Goal: Information Seeking & Learning: Learn about a topic

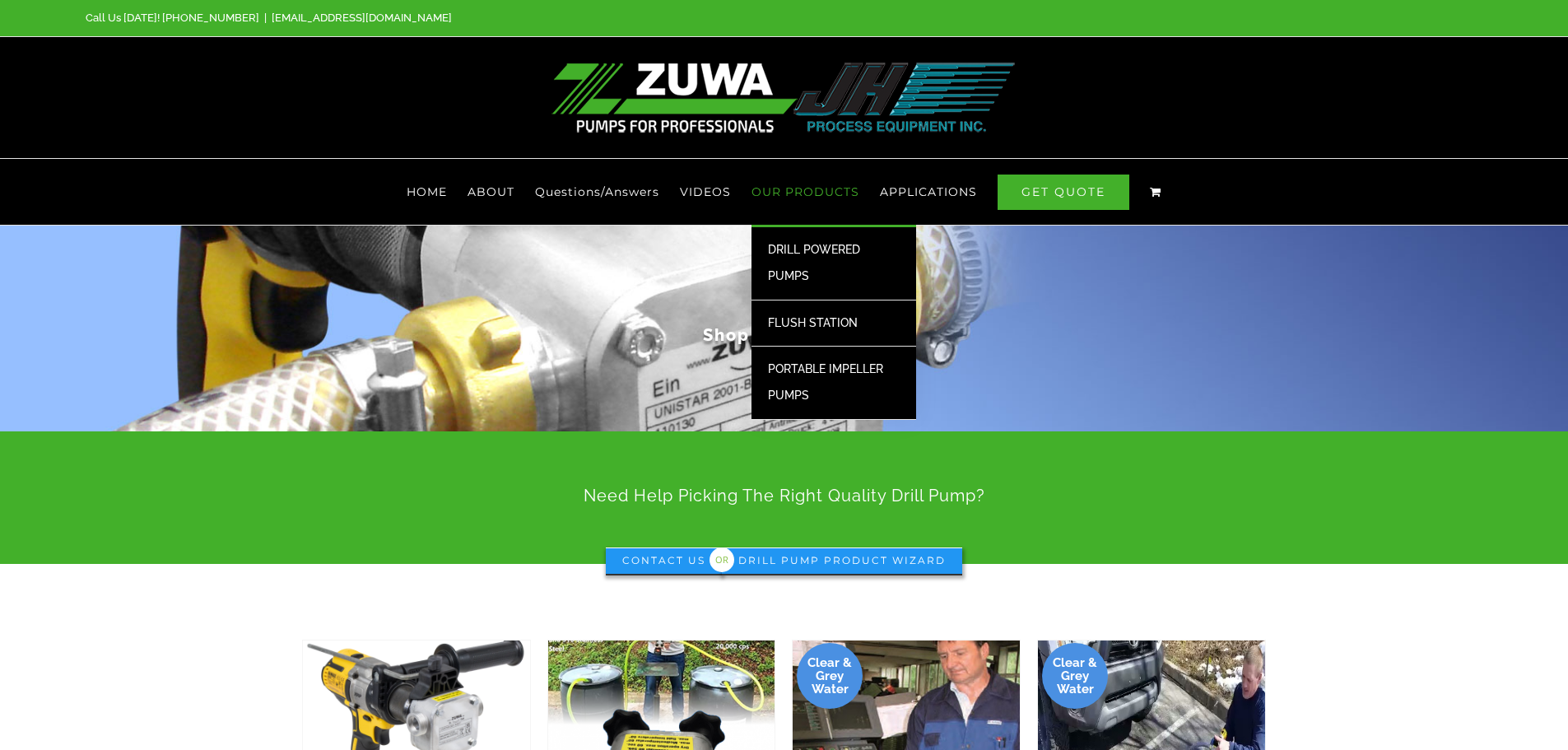
click at [817, 248] on span "DRILL POWERED PUMPS" at bounding box center [814, 263] width 92 height 40
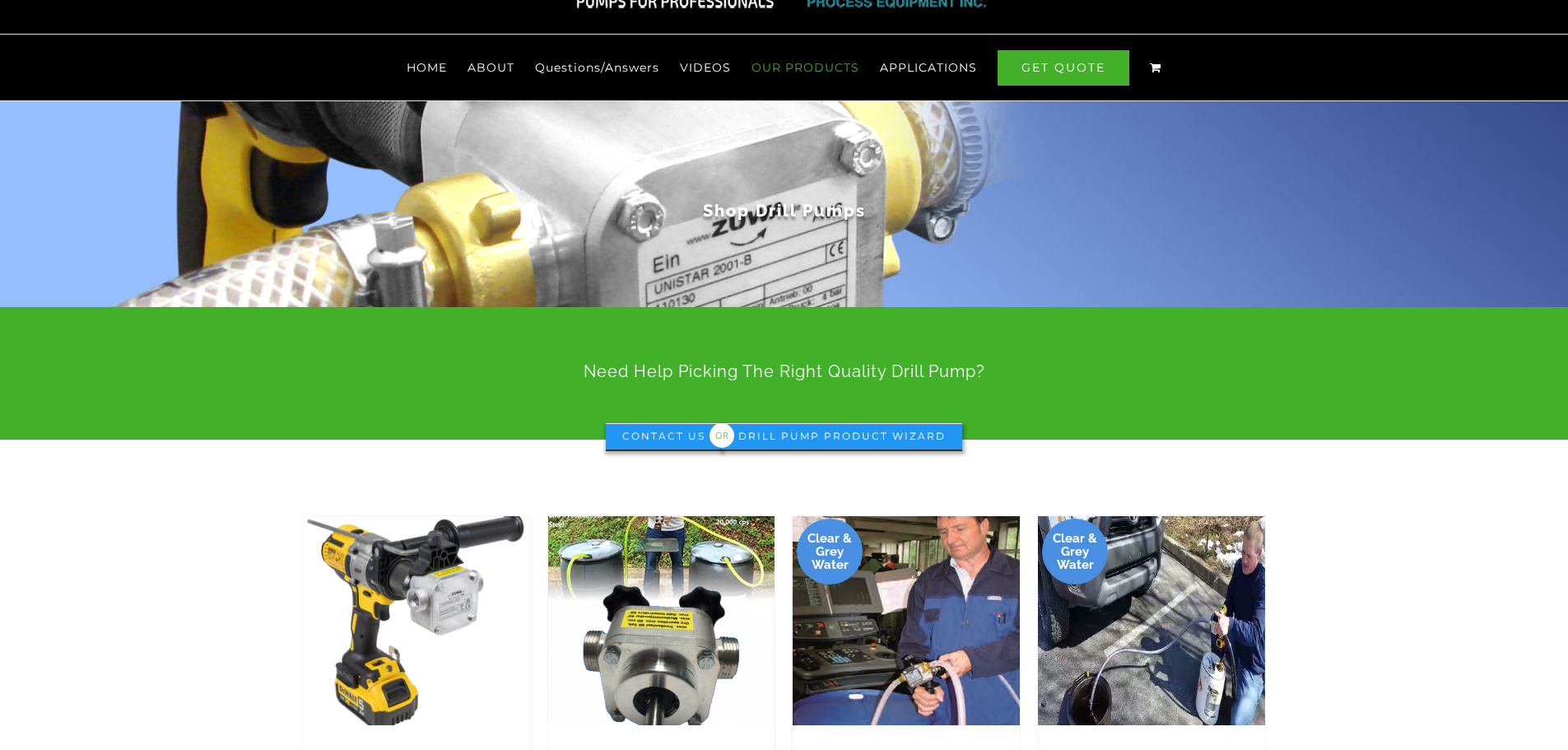
scroll to position [164, 0]
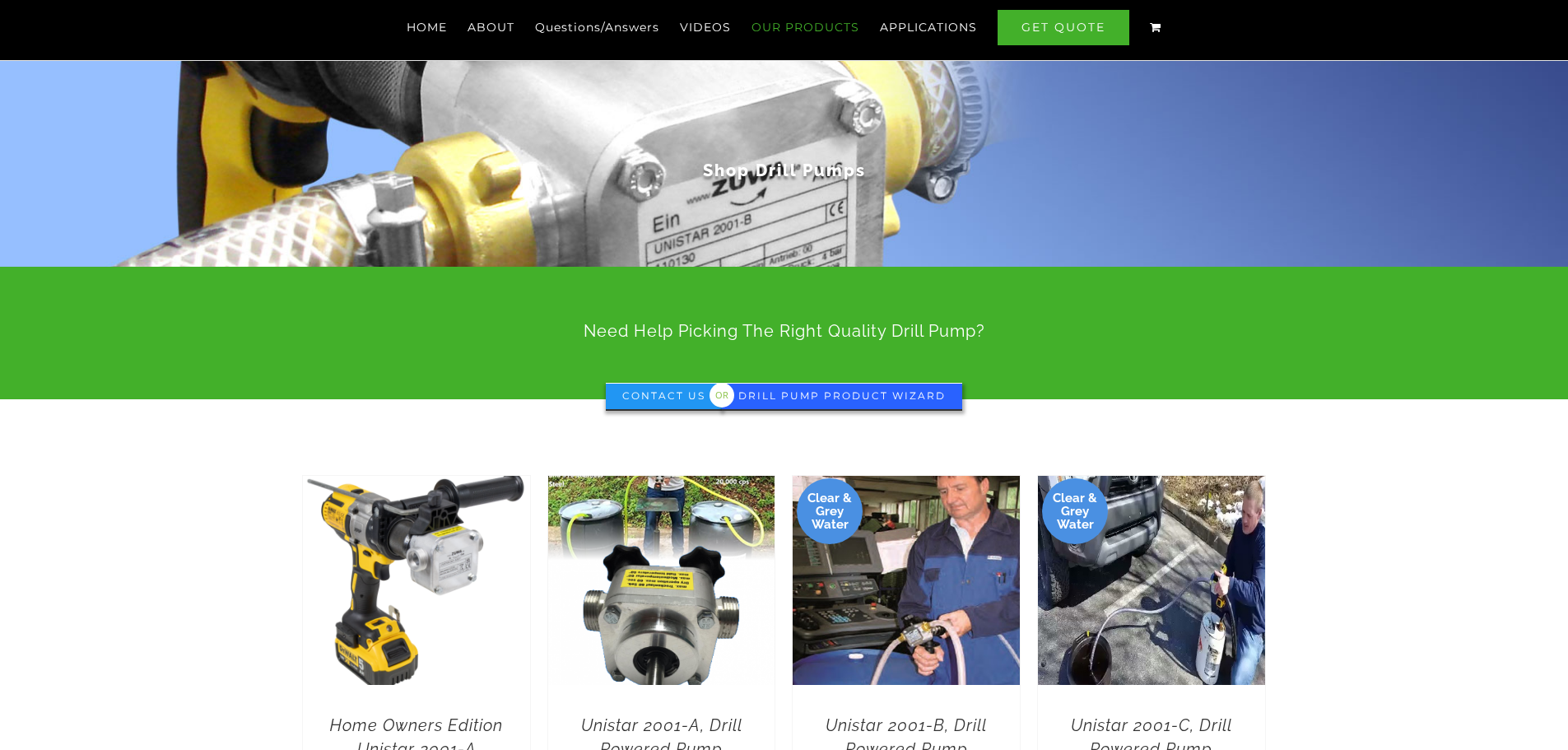
click at [776, 392] on span "Drill Pump Product Wizard" at bounding box center [842, 395] width 208 height 12
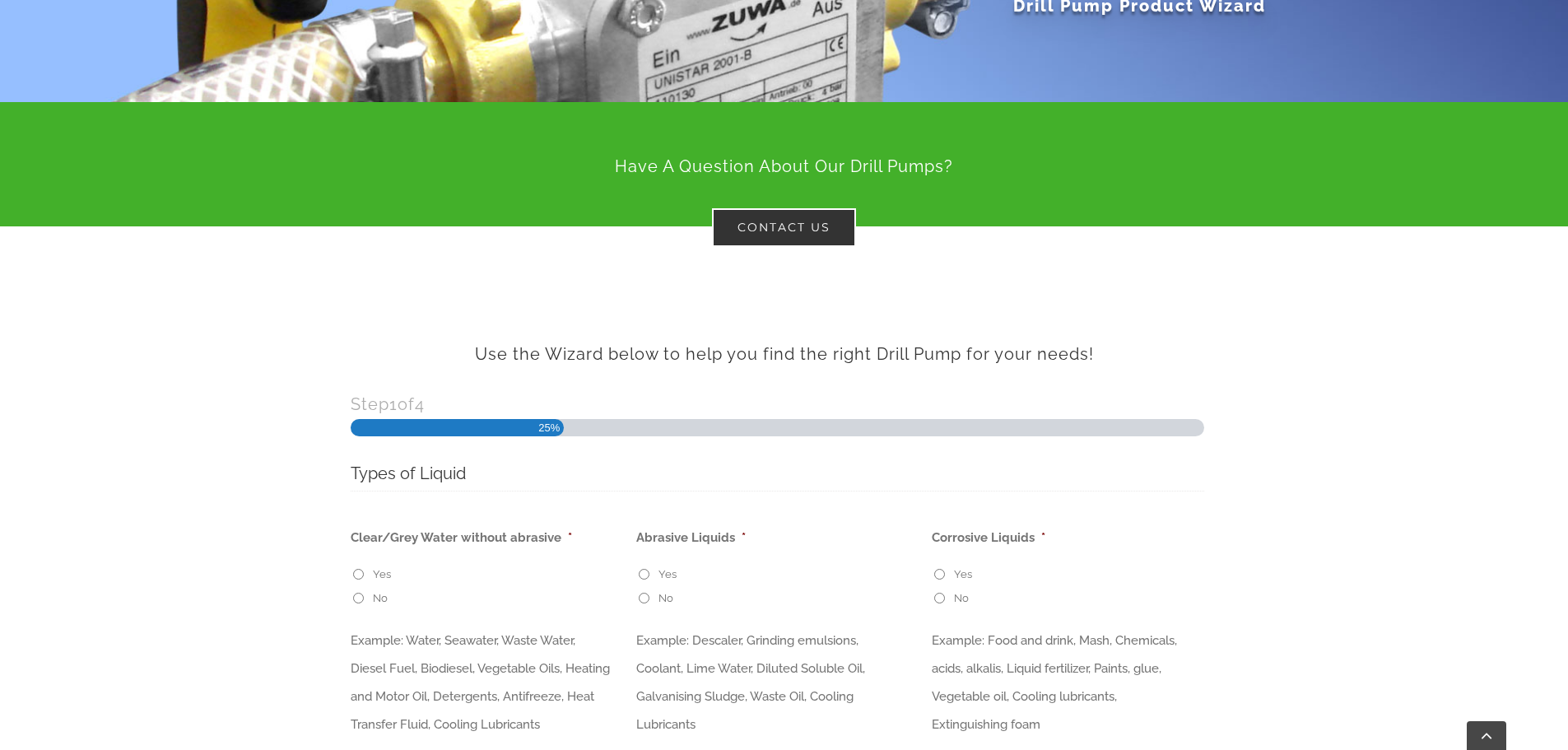
scroll to position [412, 0]
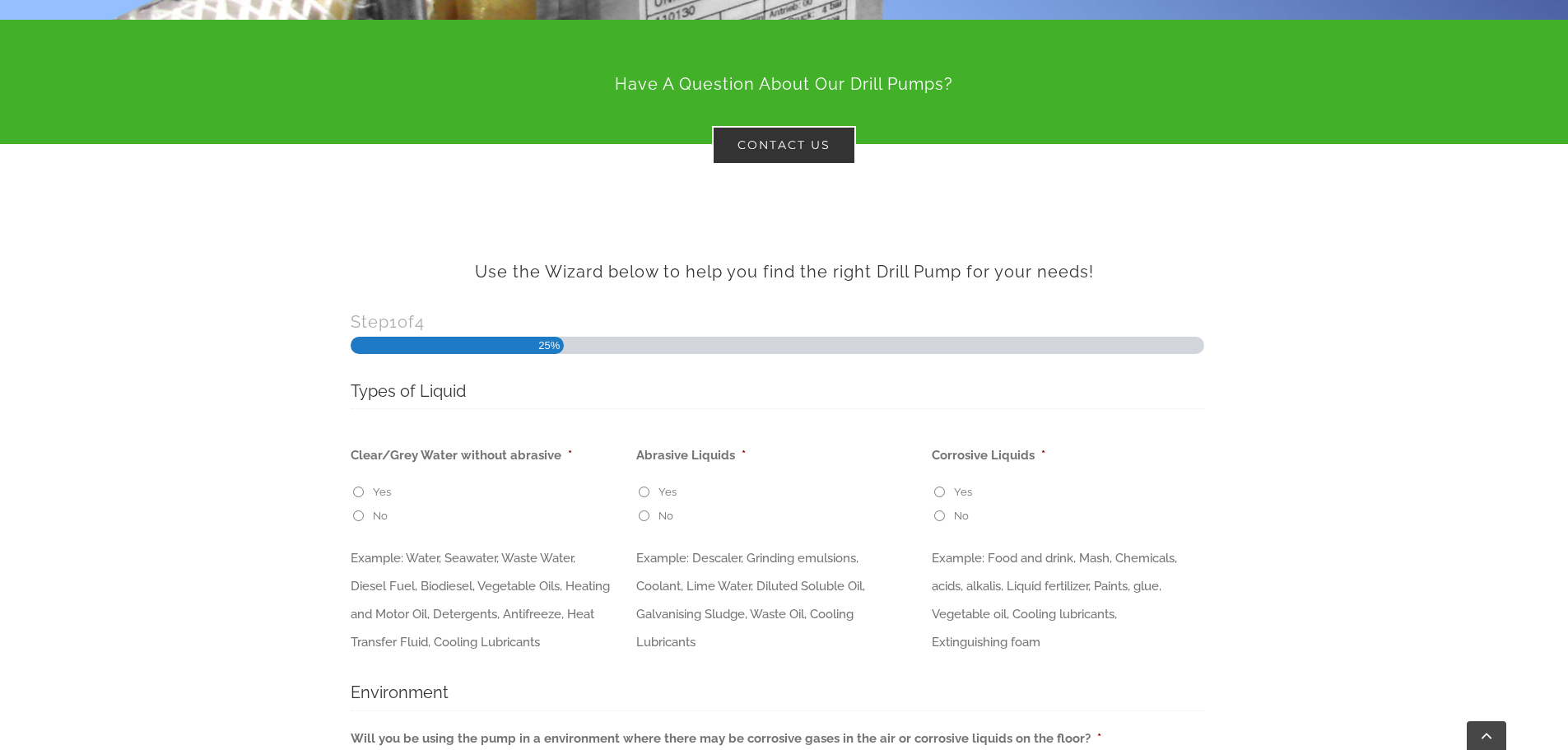
click at [355, 490] on input "Yes" at bounding box center [359, 492] width 11 height 11
radio input "true"
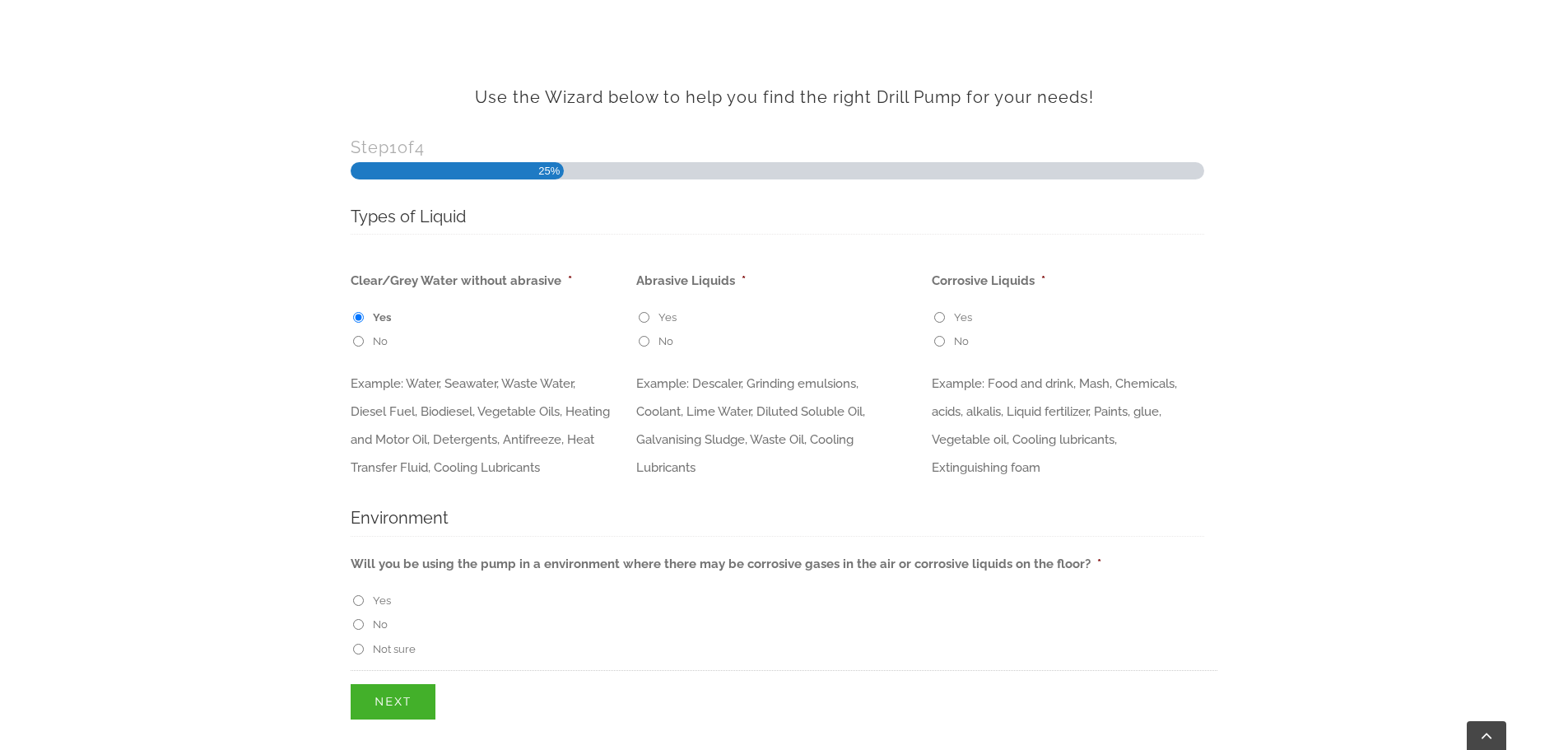
scroll to position [823, 0]
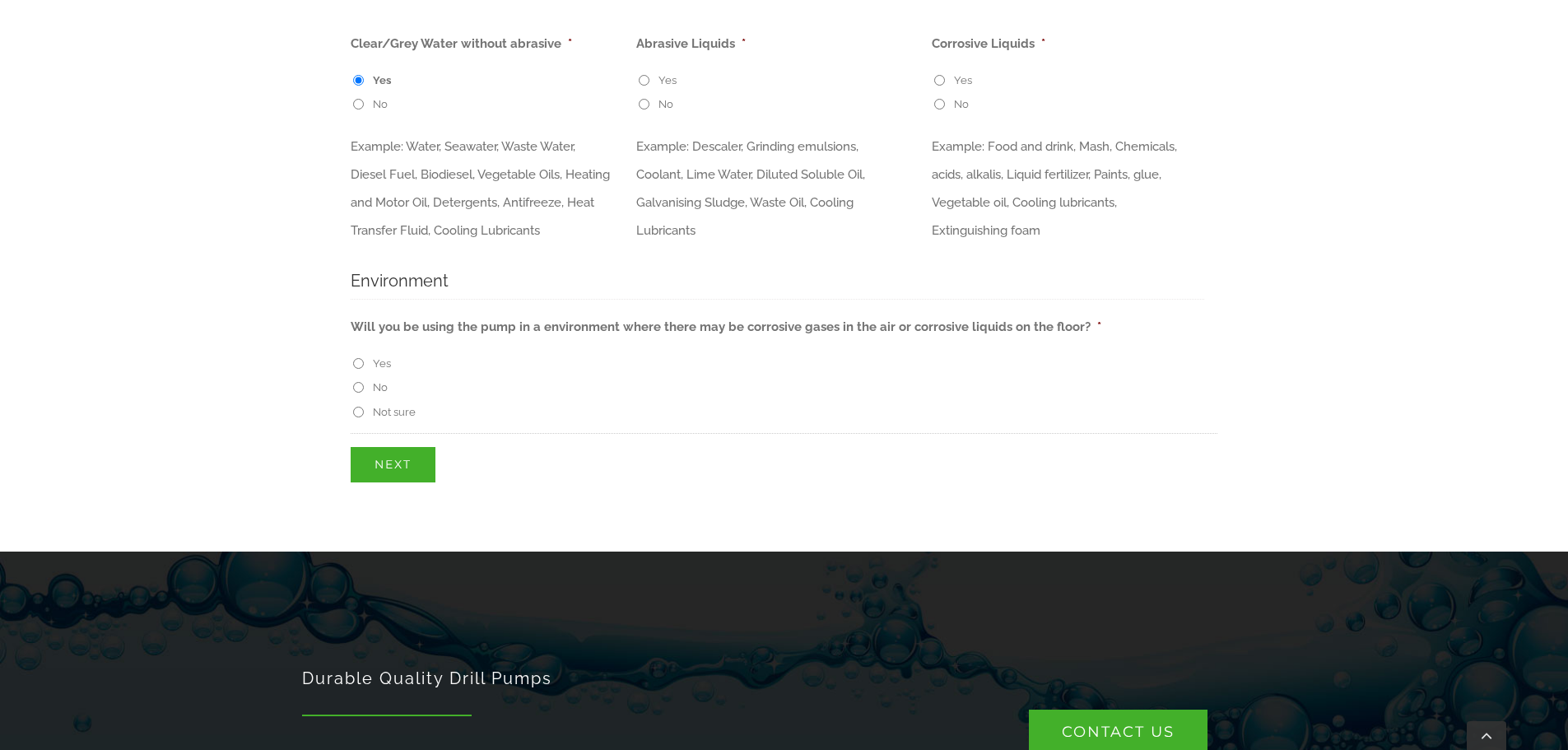
click at [354, 393] on input "No" at bounding box center [359, 388] width 11 height 11
radio input "true"
click at [374, 483] on input "Next" at bounding box center [392, 465] width 84 height 35
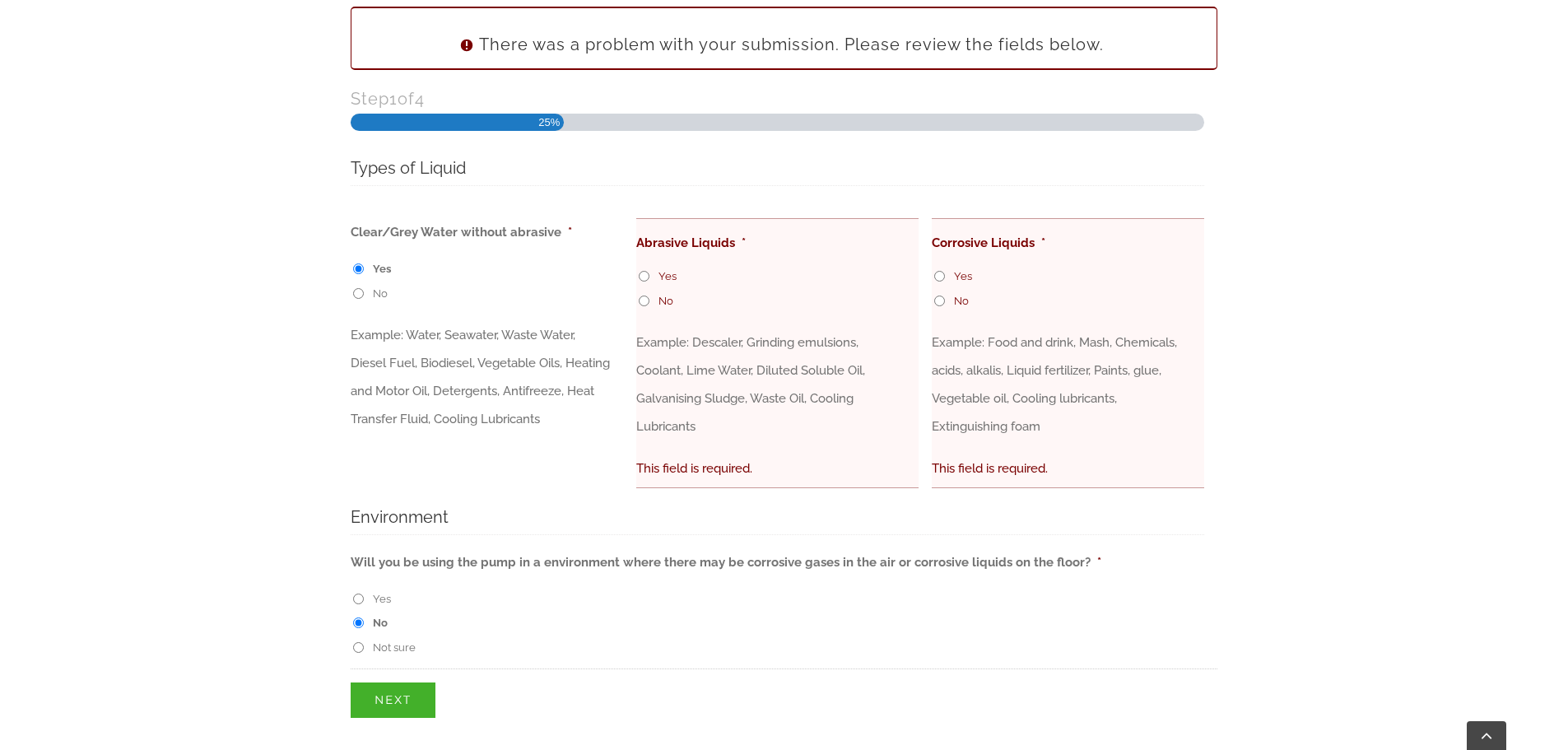
click at [387, 649] on label "Not sure" at bounding box center [394, 648] width 43 height 17
click at [364, 649] on input "Not sure" at bounding box center [359, 648] width 11 height 11
radio input "true"
click at [384, 686] on input "Next" at bounding box center [392, 700] width 84 height 35
click at [638, 303] on input "No" at bounding box center [644, 301] width 11 height 11
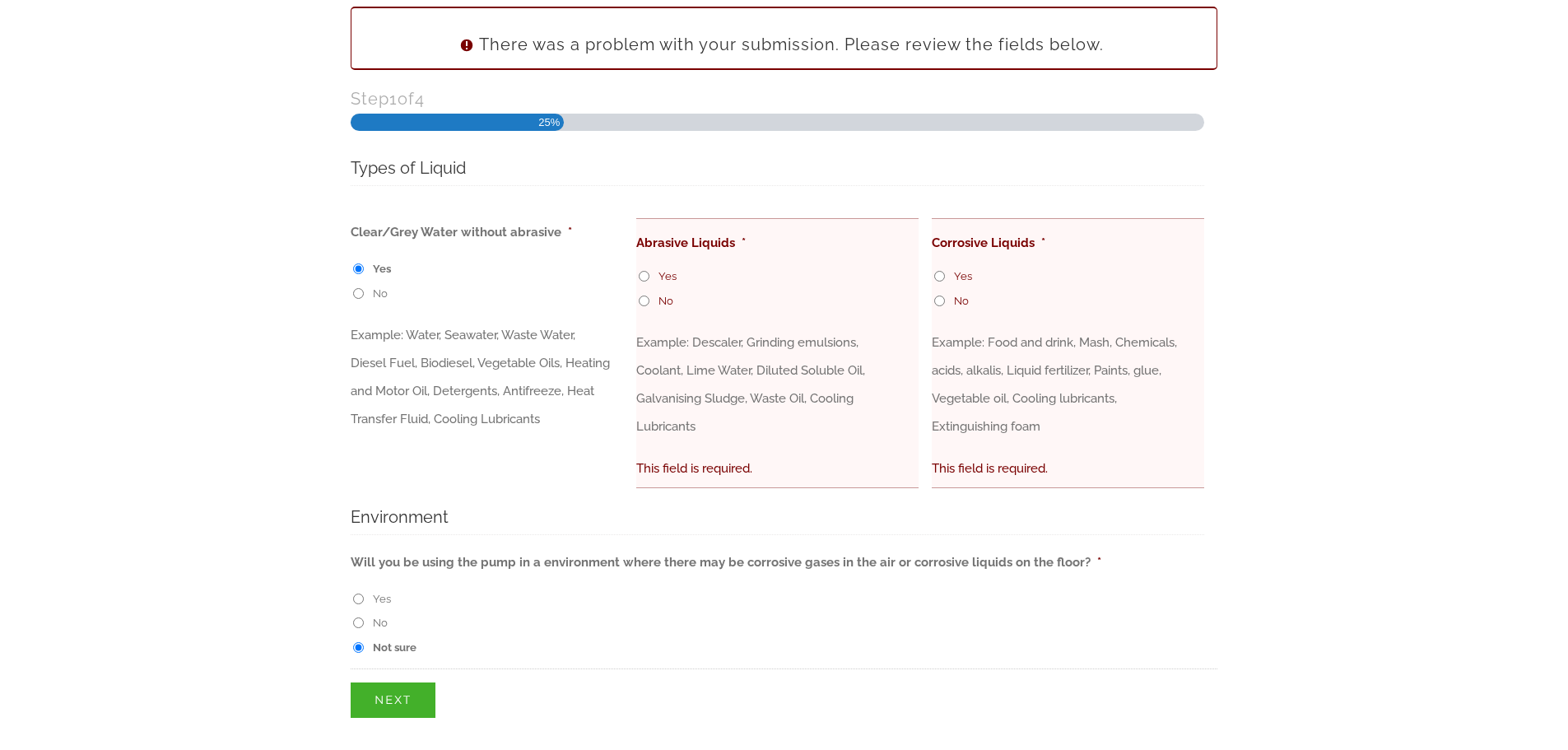
radio input "true"
click at [942, 303] on input "No" at bounding box center [940, 301] width 11 height 11
radio input "true"
click at [358, 625] on input "No" at bounding box center [359, 623] width 11 height 11
radio input "true"
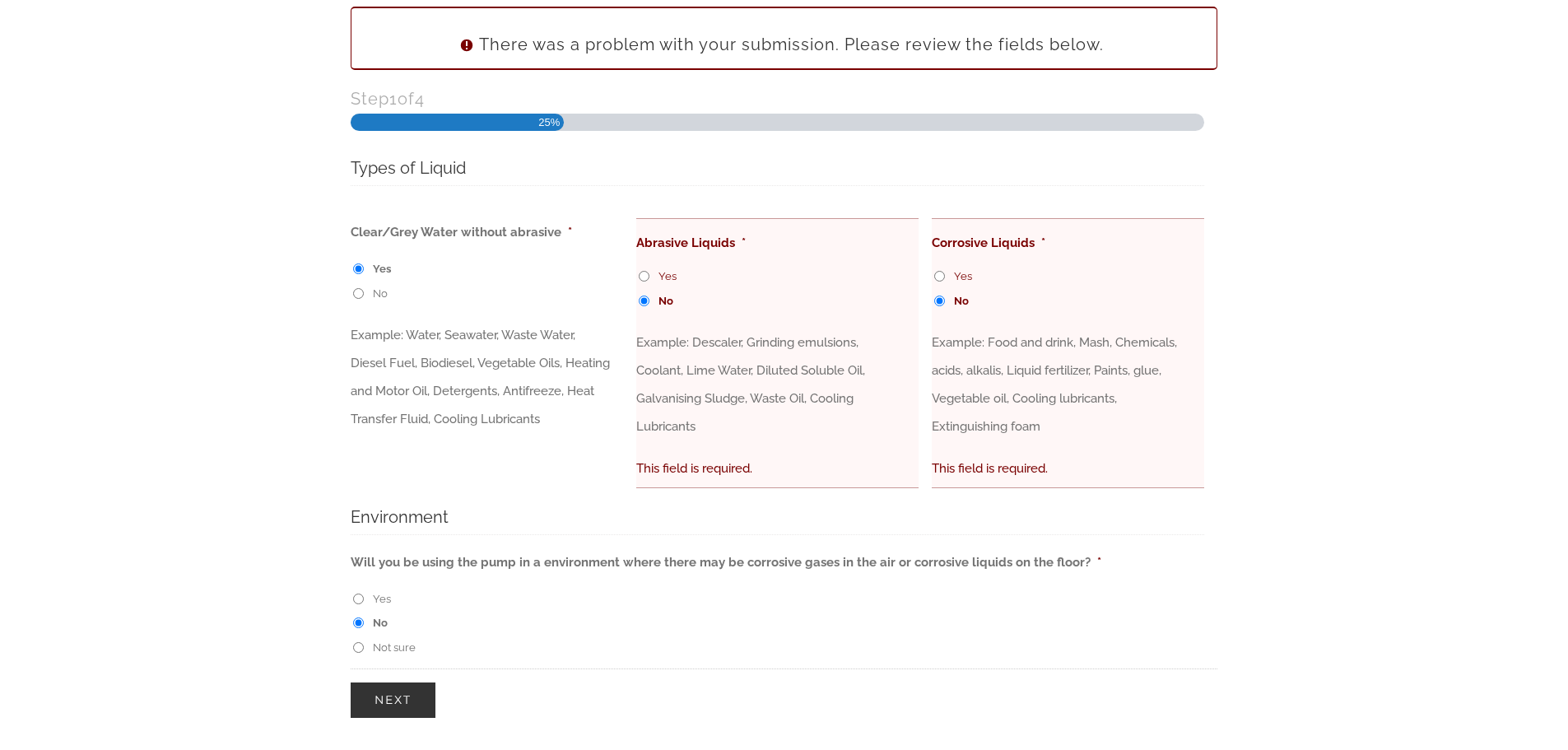
click at [379, 711] on input "Next" at bounding box center [392, 700] width 84 height 35
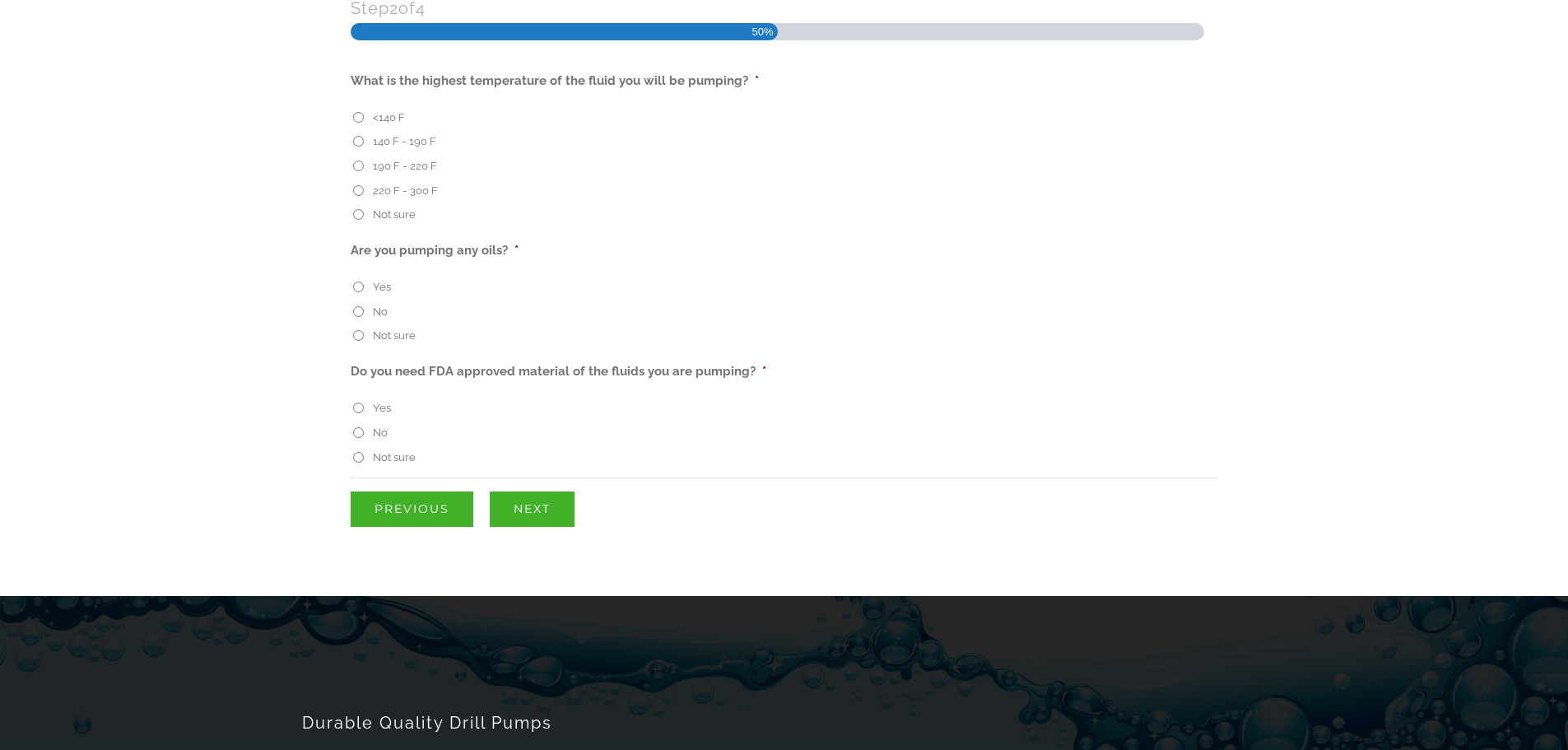
click at [355, 119] on input "<140 F" at bounding box center [359, 118] width 11 height 11
radio input "true"
click at [357, 290] on input "Yes" at bounding box center [359, 287] width 11 height 11
radio input "true"
click at [356, 437] on input "No" at bounding box center [359, 433] width 11 height 11
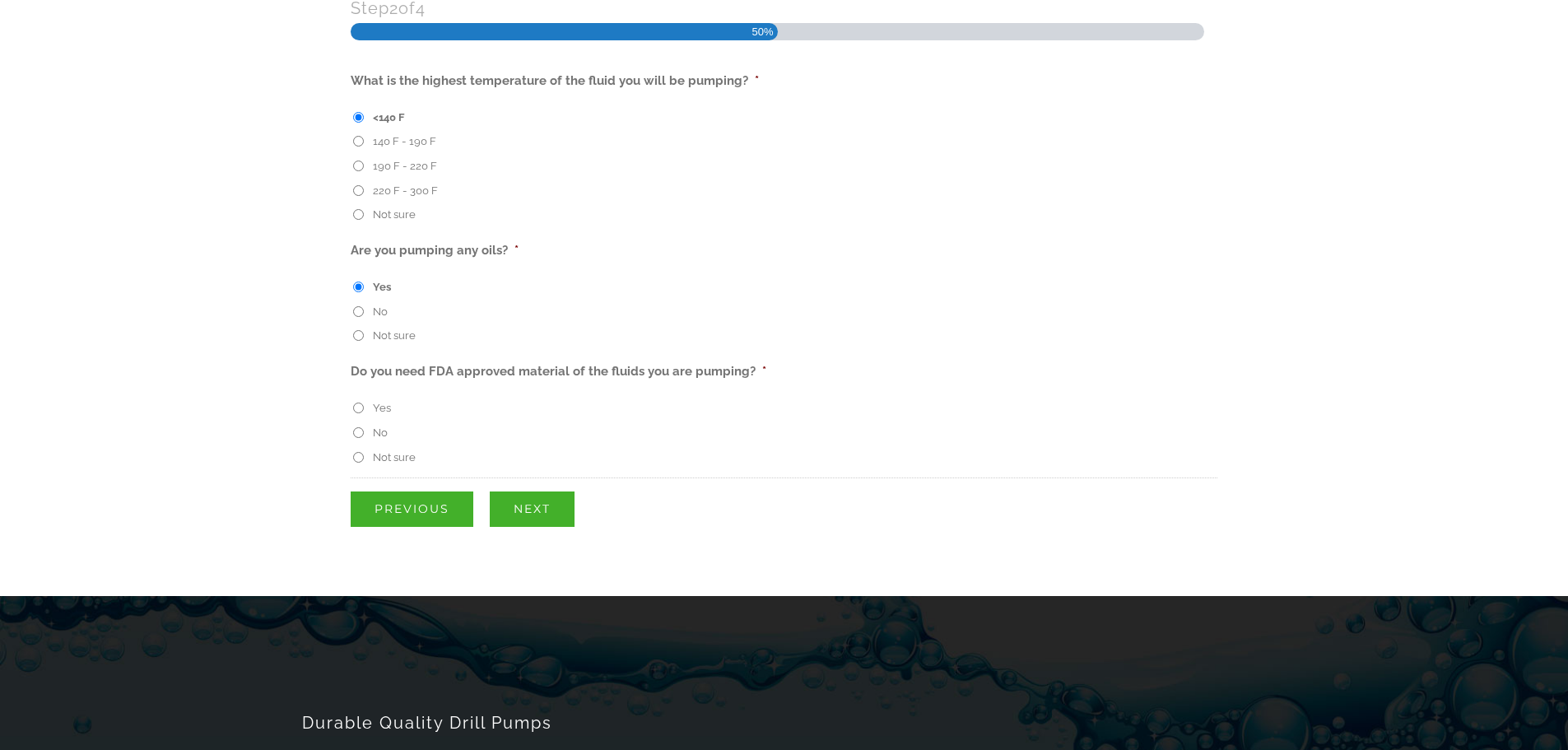
radio input "true"
click at [535, 507] on input "Next" at bounding box center [532, 510] width 84 height 35
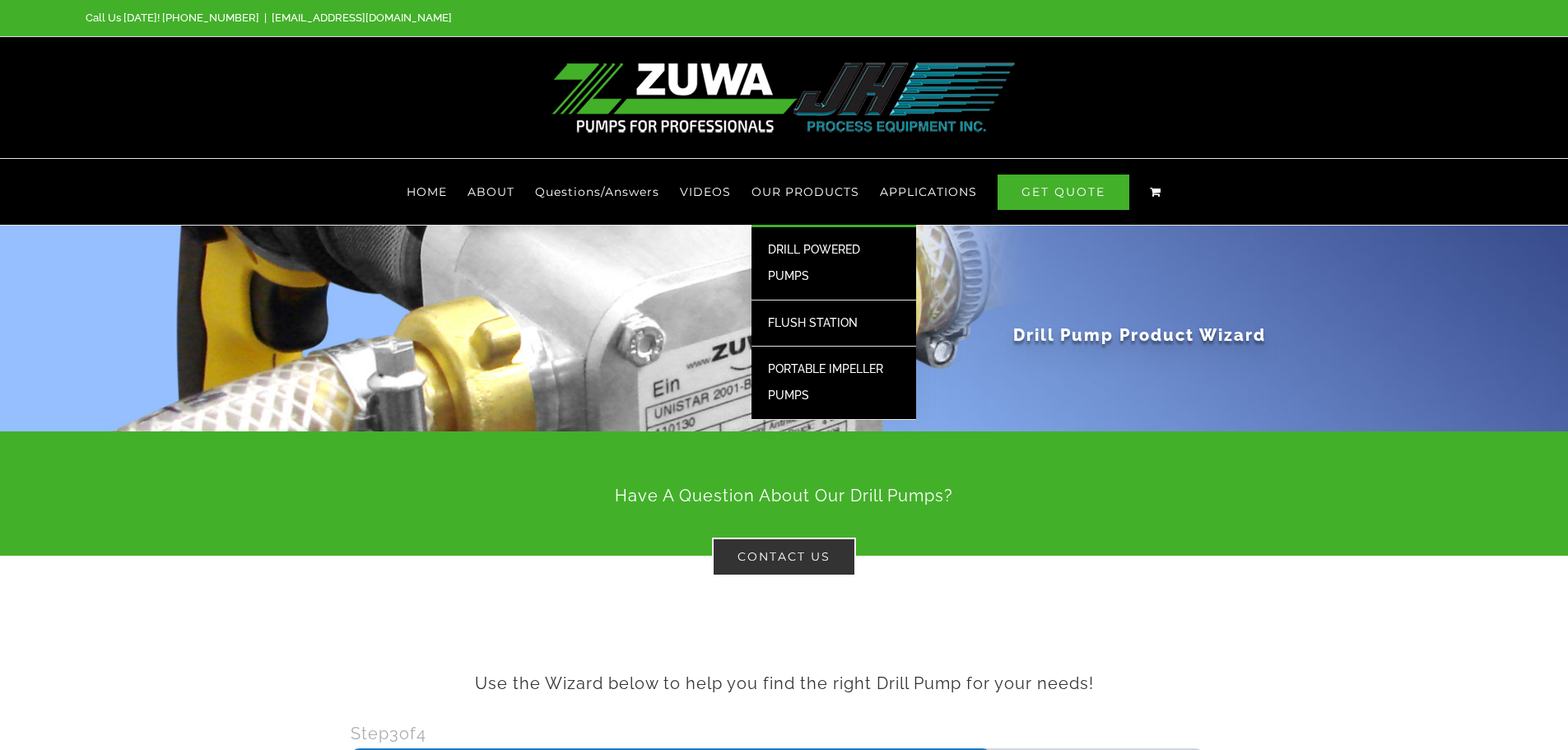
click at [824, 254] on span "DRILL POWERED PUMPS" at bounding box center [814, 263] width 92 height 40
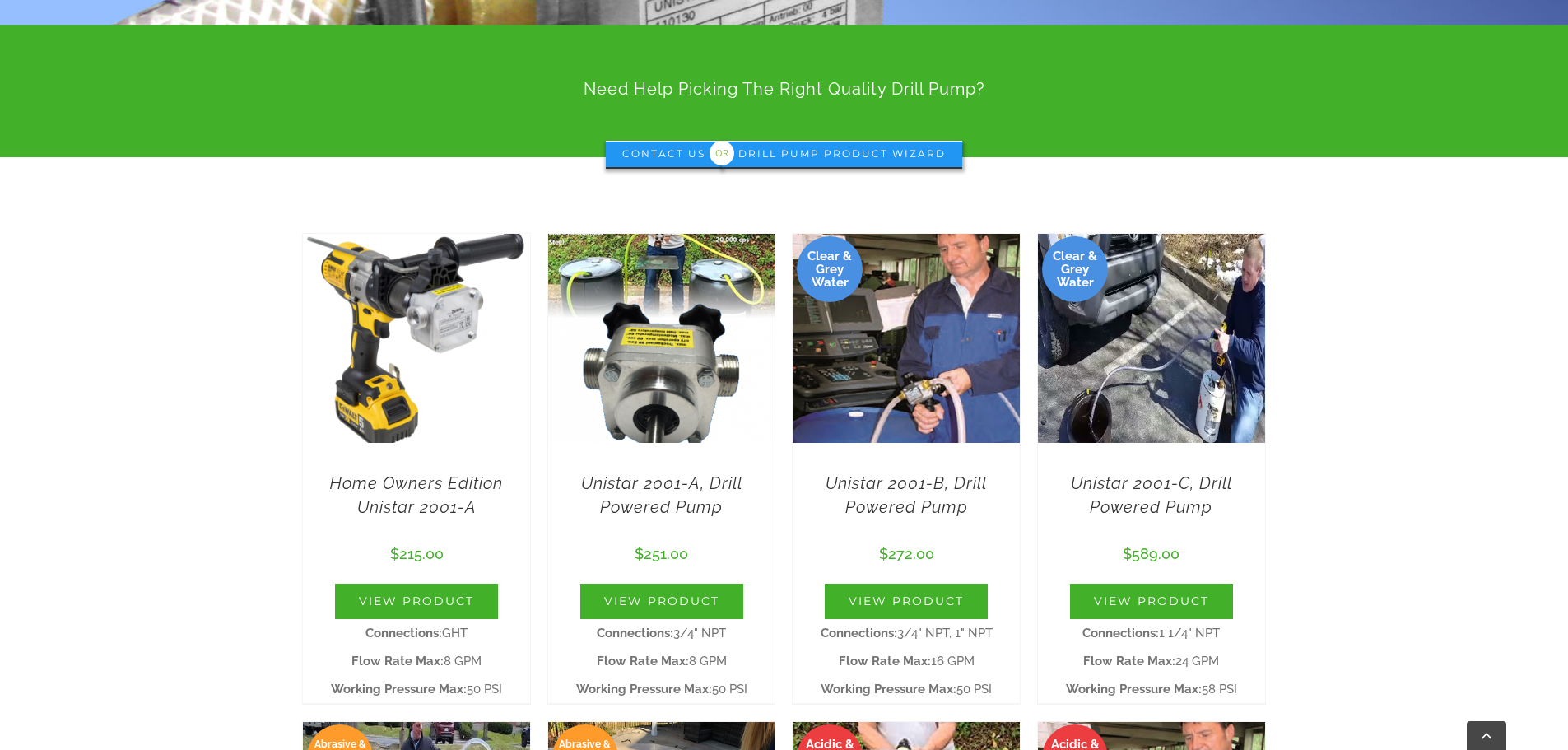
scroll to position [412, 0]
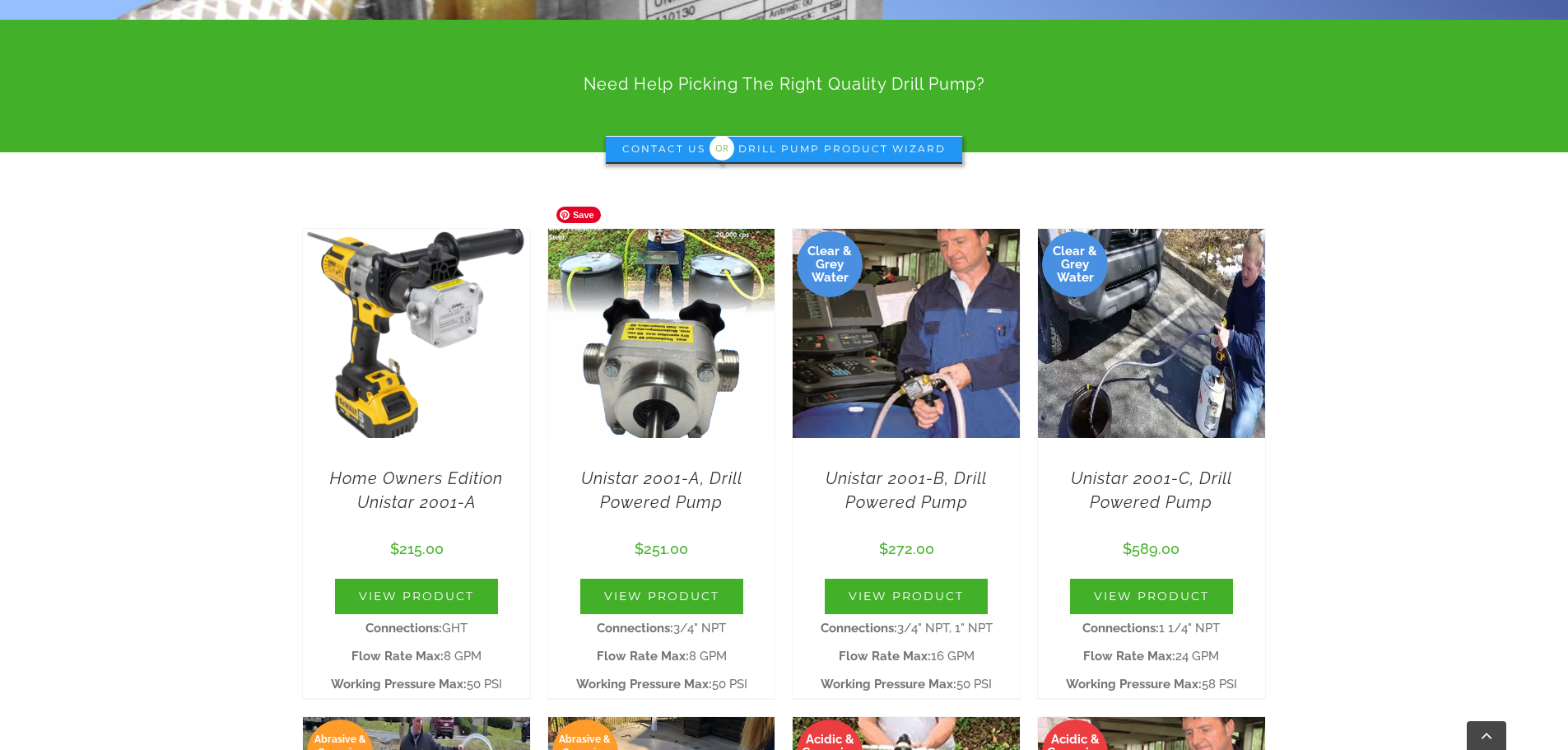
click at [646, 356] on img at bounding box center [662, 334] width 227 height 271
click at [655, 483] on link "Unistar 2001-A, Drill Powered Pump" at bounding box center [662, 490] width 161 height 44
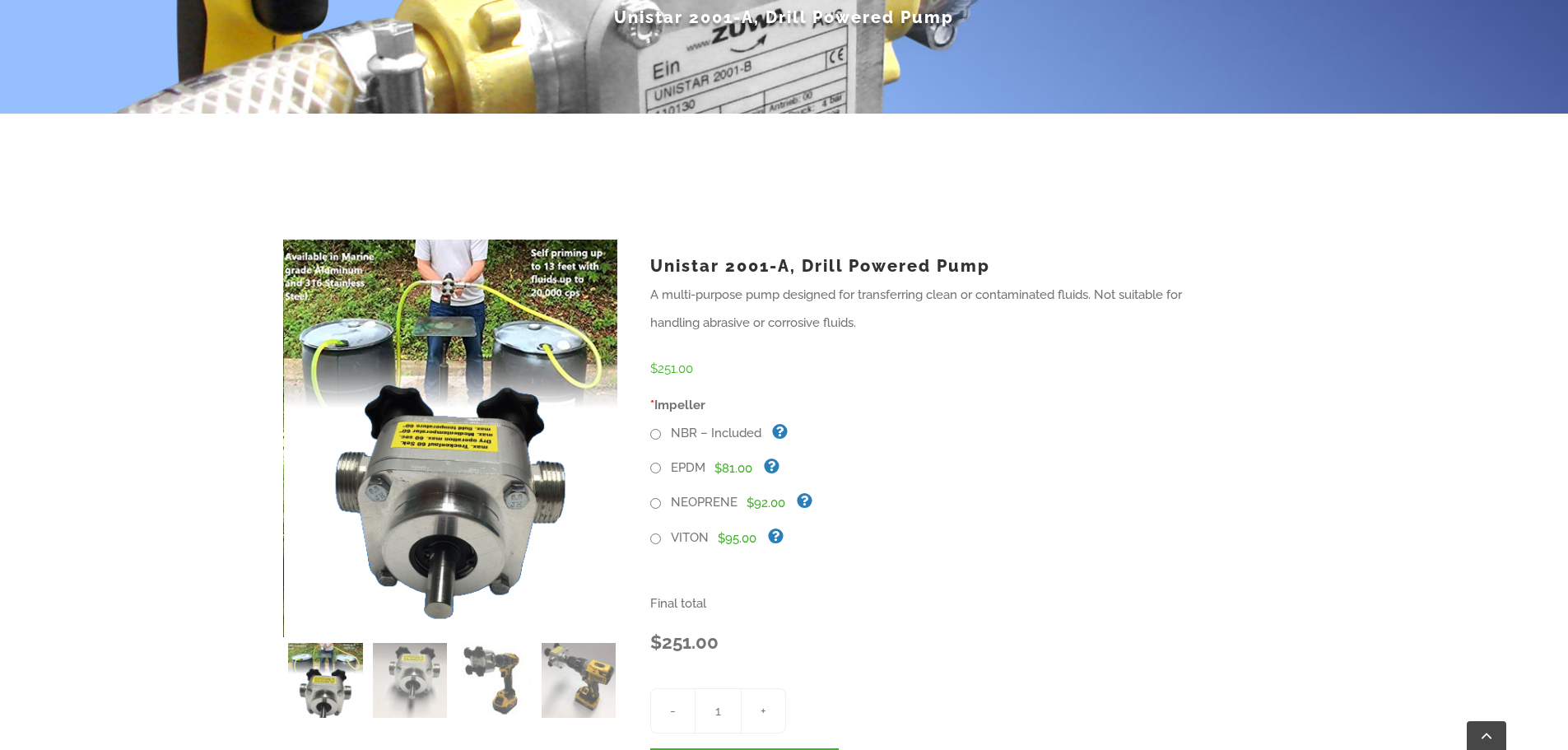
scroll to position [330, 0]
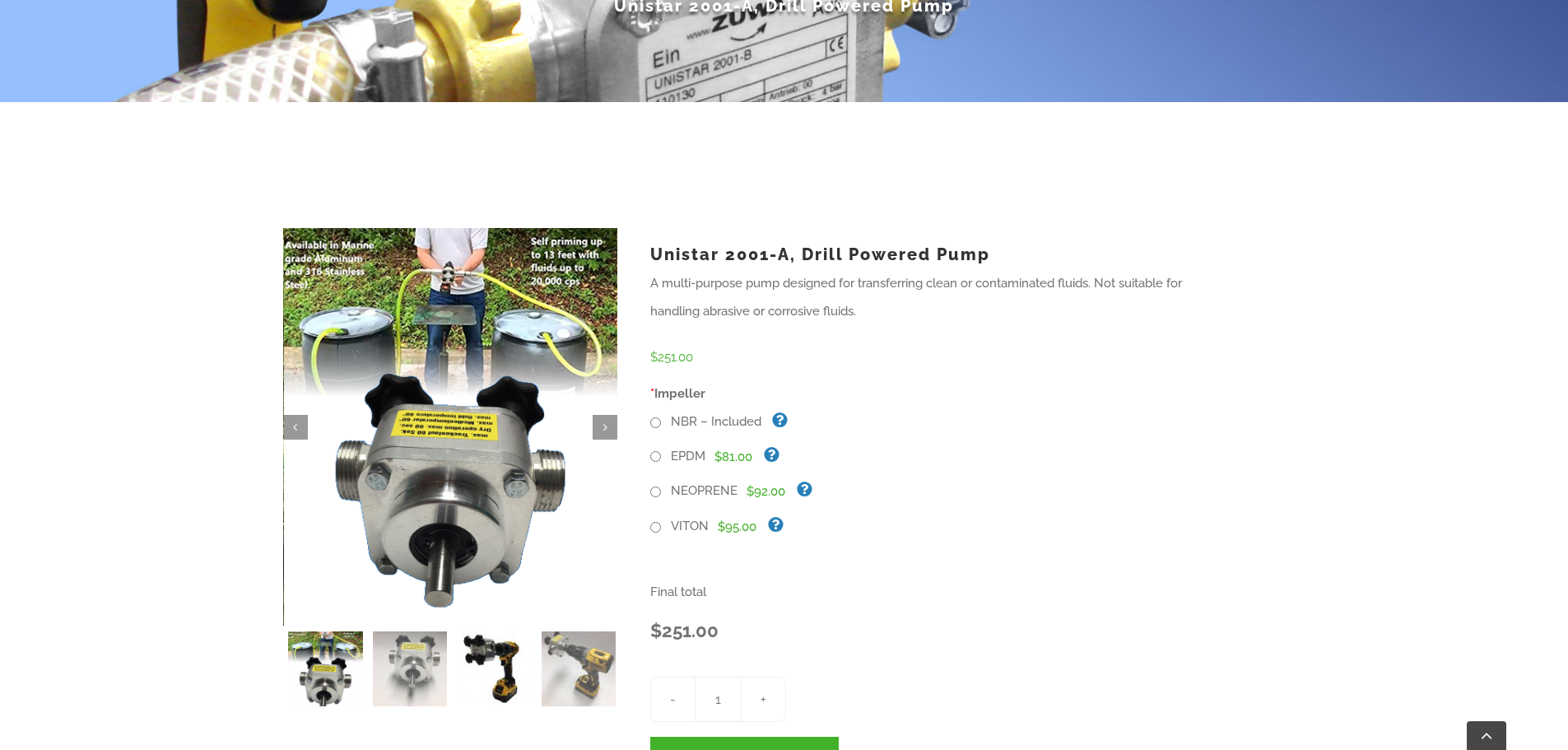
click at [489, 667] on img at bounding box center [494, 668] width 75 height 75
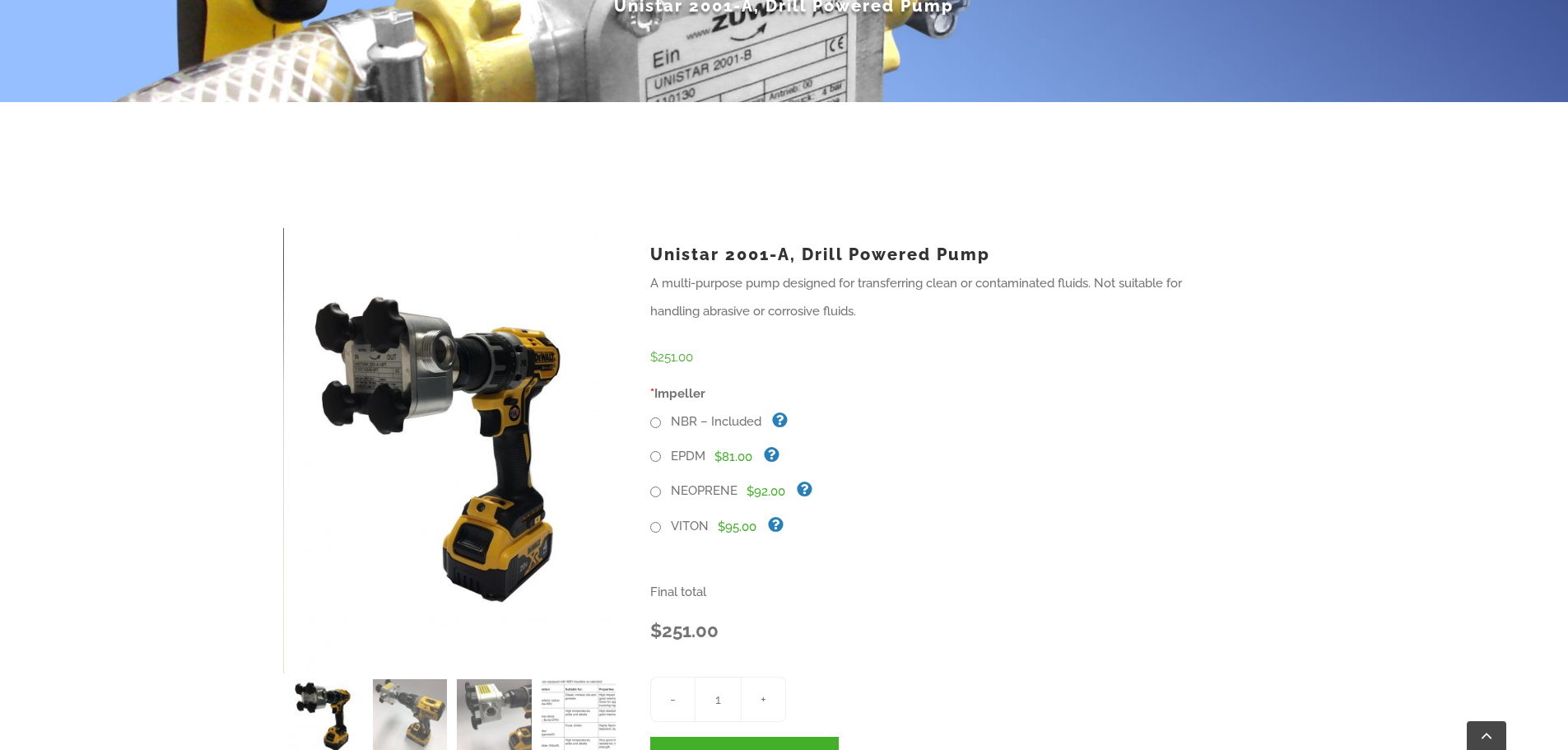
scroll to position [659, 0]
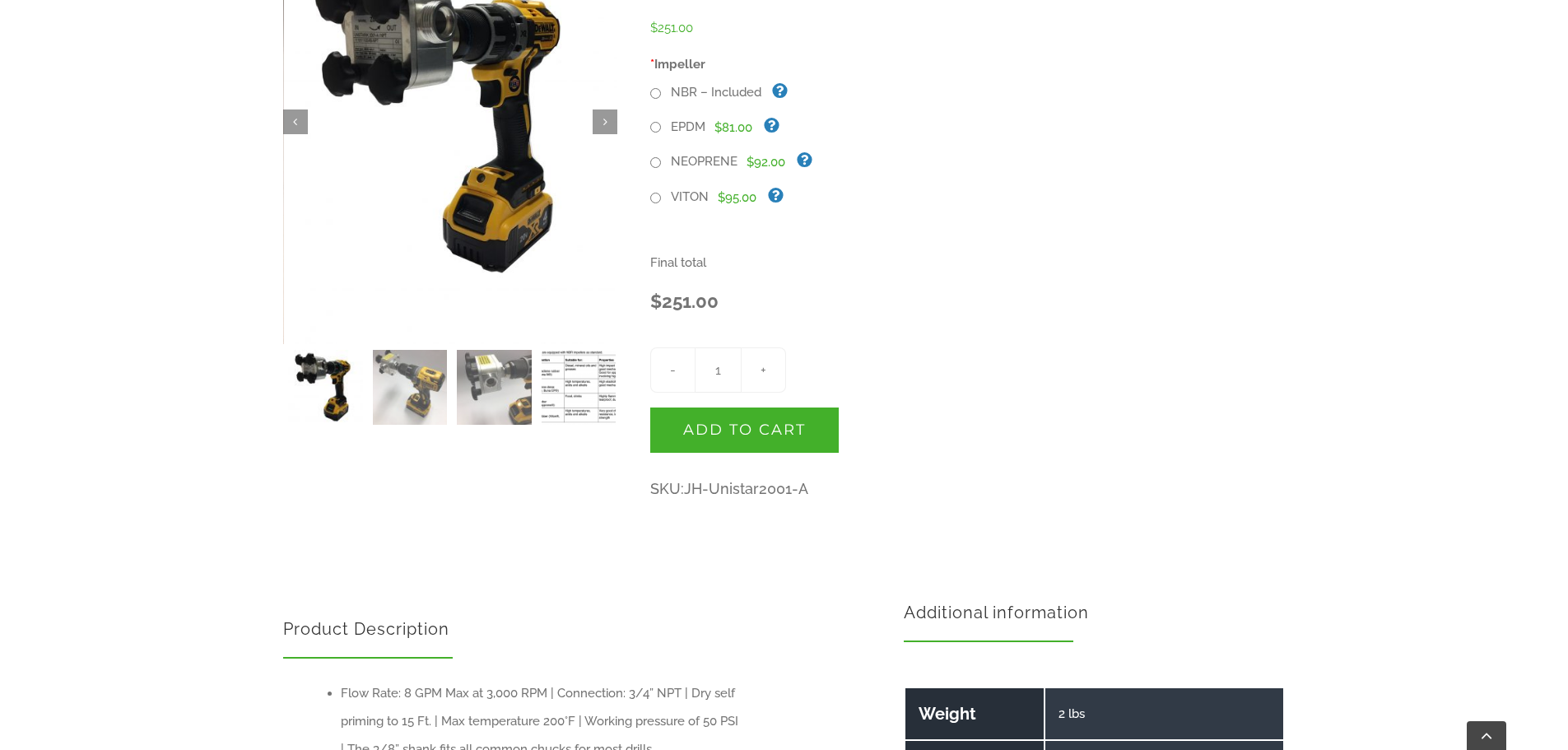
click at [559, 381] on img at bounding box center [579, 387] width 75 height 75
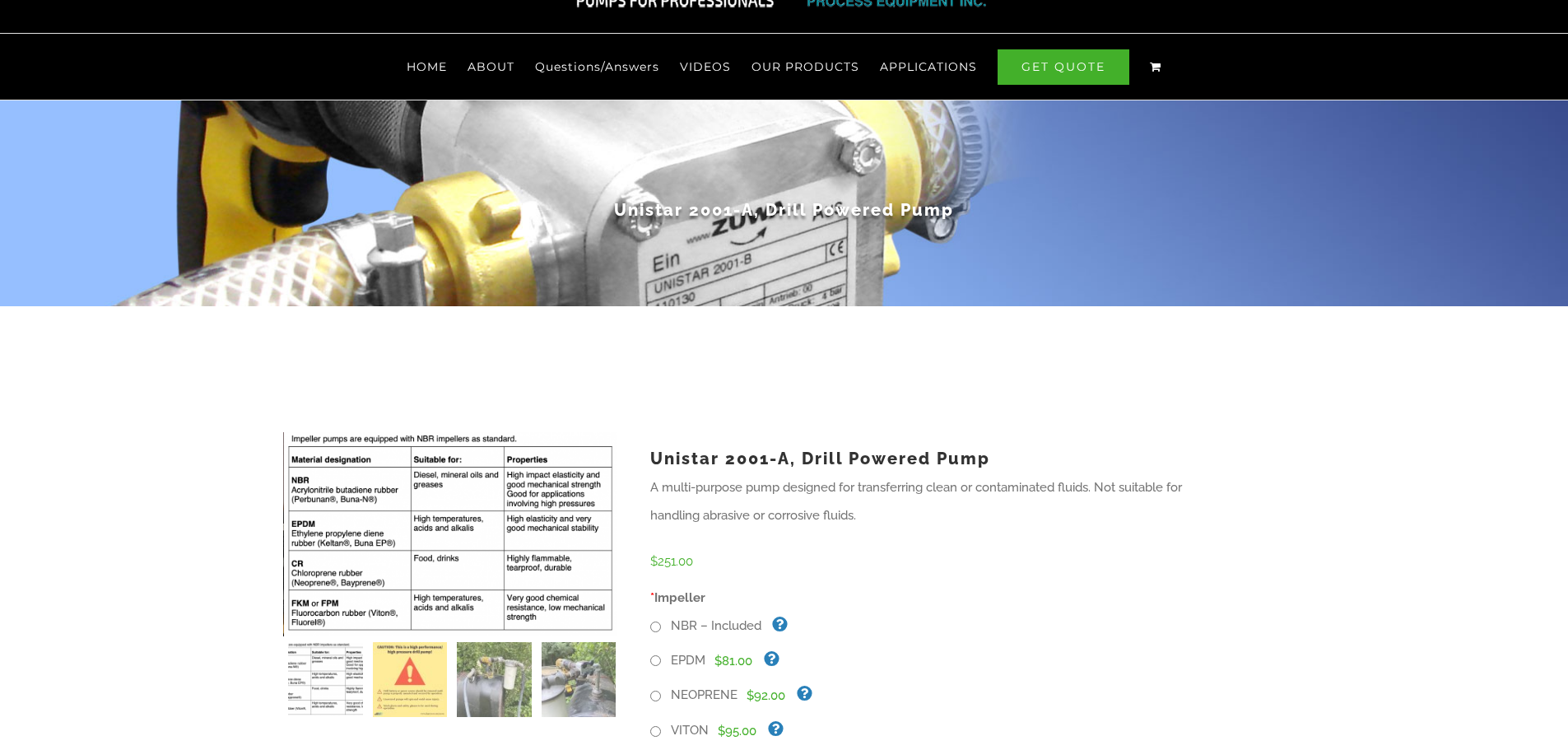
scroll to position [0, 0]
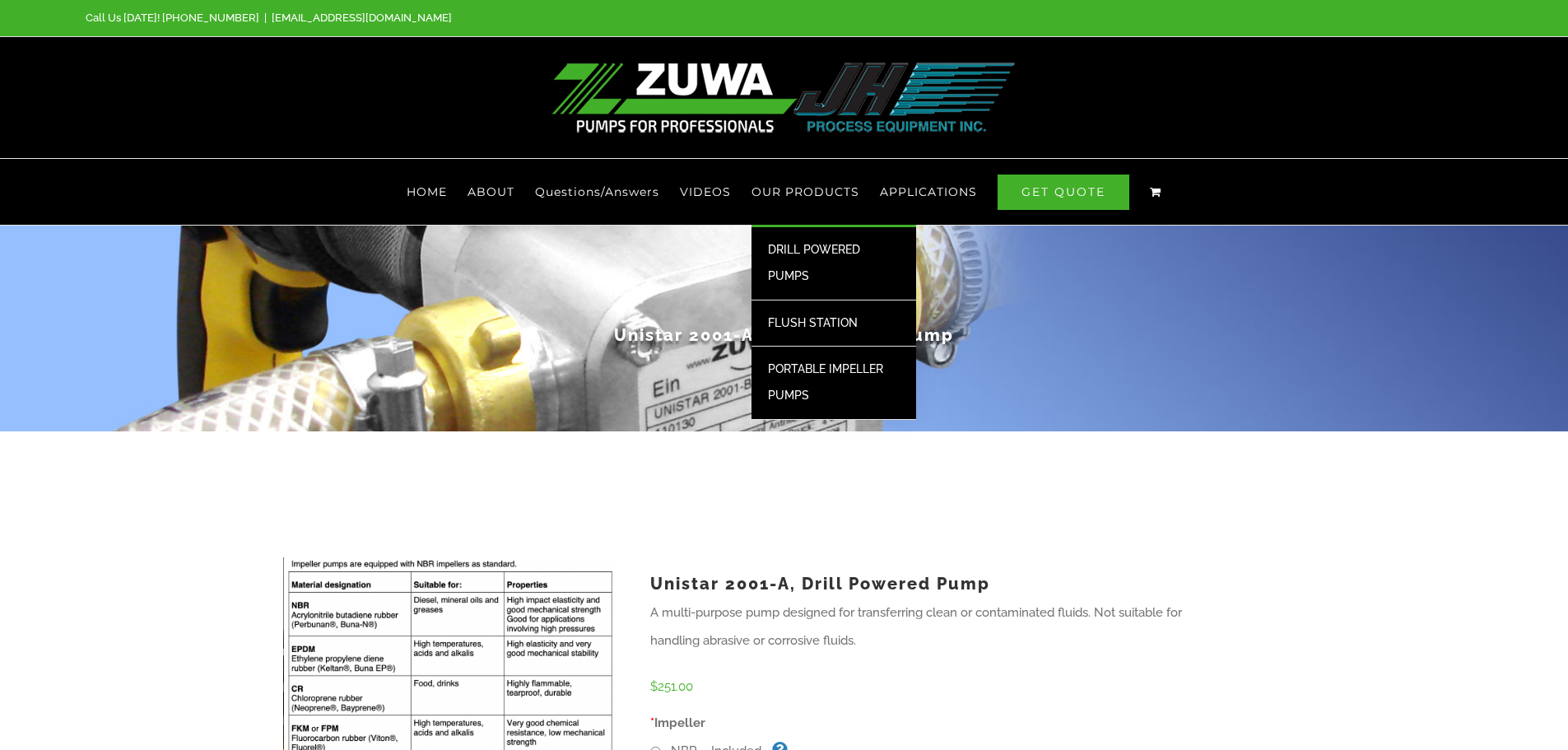
click at [806, 247] on span "DRILL POWERED PUMPS" at bounding box center [814, 263] width 92 height 40
